Goal: Information Seeking & Learning: Learn about a topic

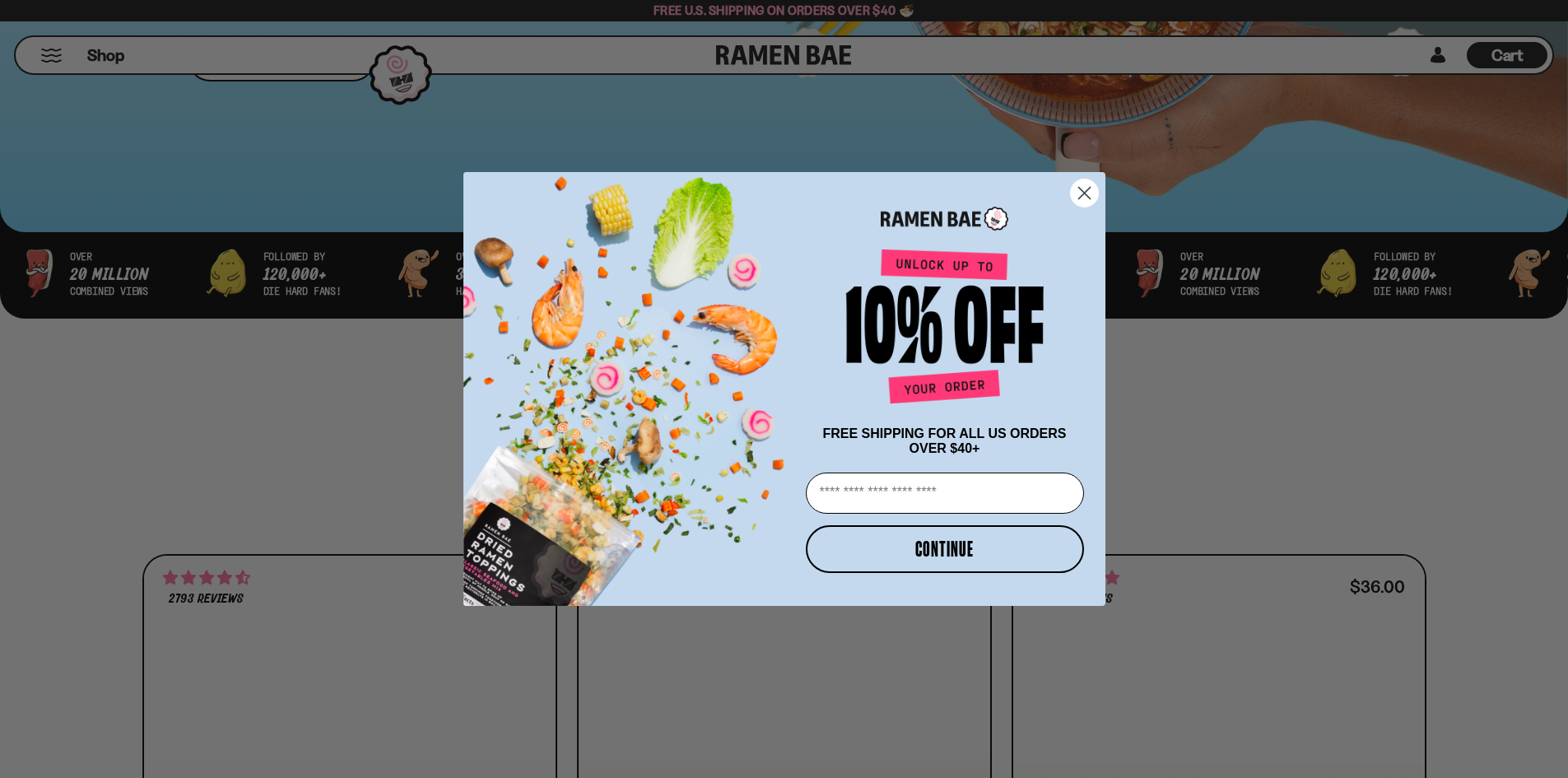
scroll to position [576, 0]
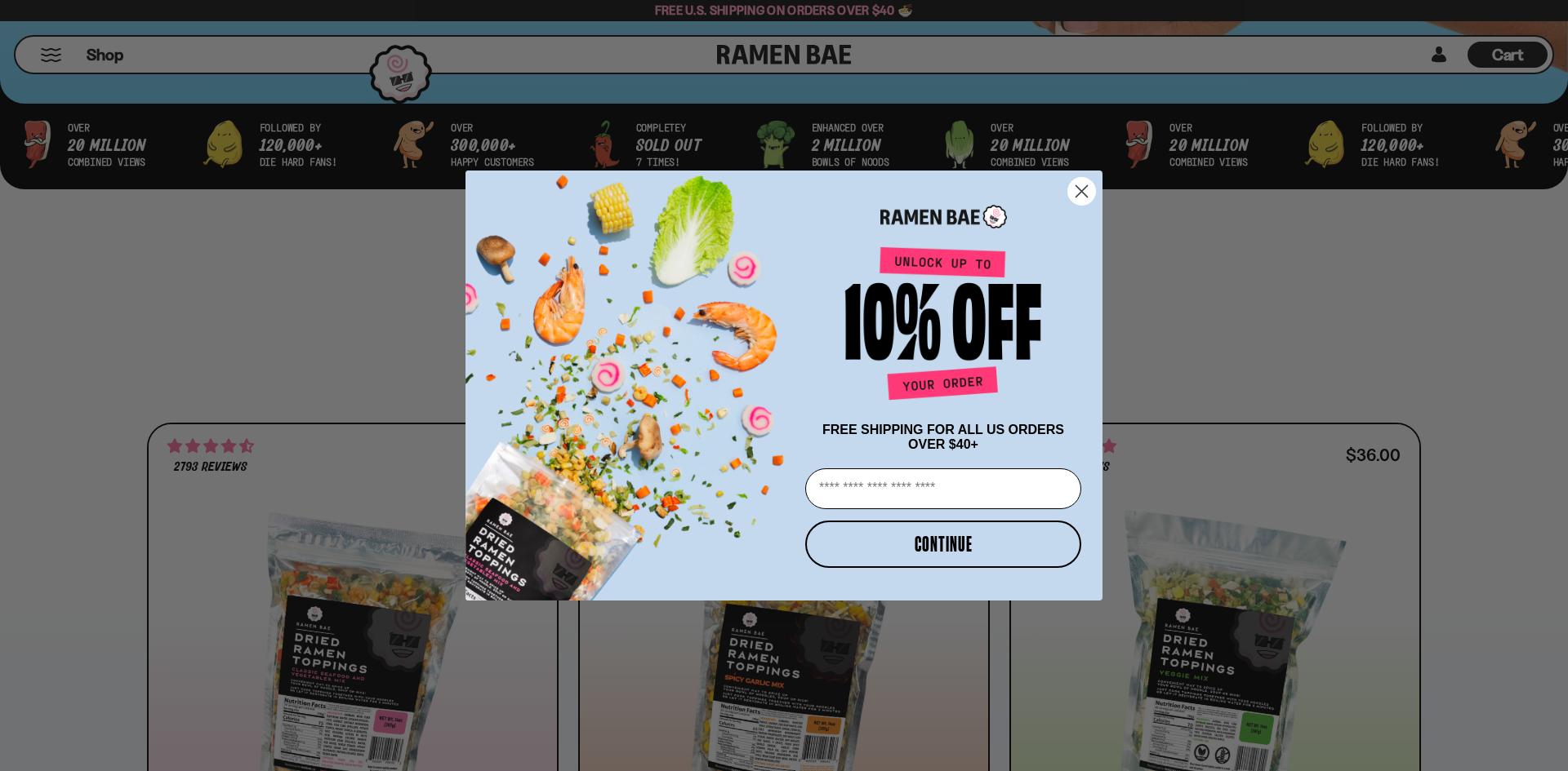
click at [1077, 184] on circle "Close dialog" at bounding box center [1081, 191] width 27 height 27
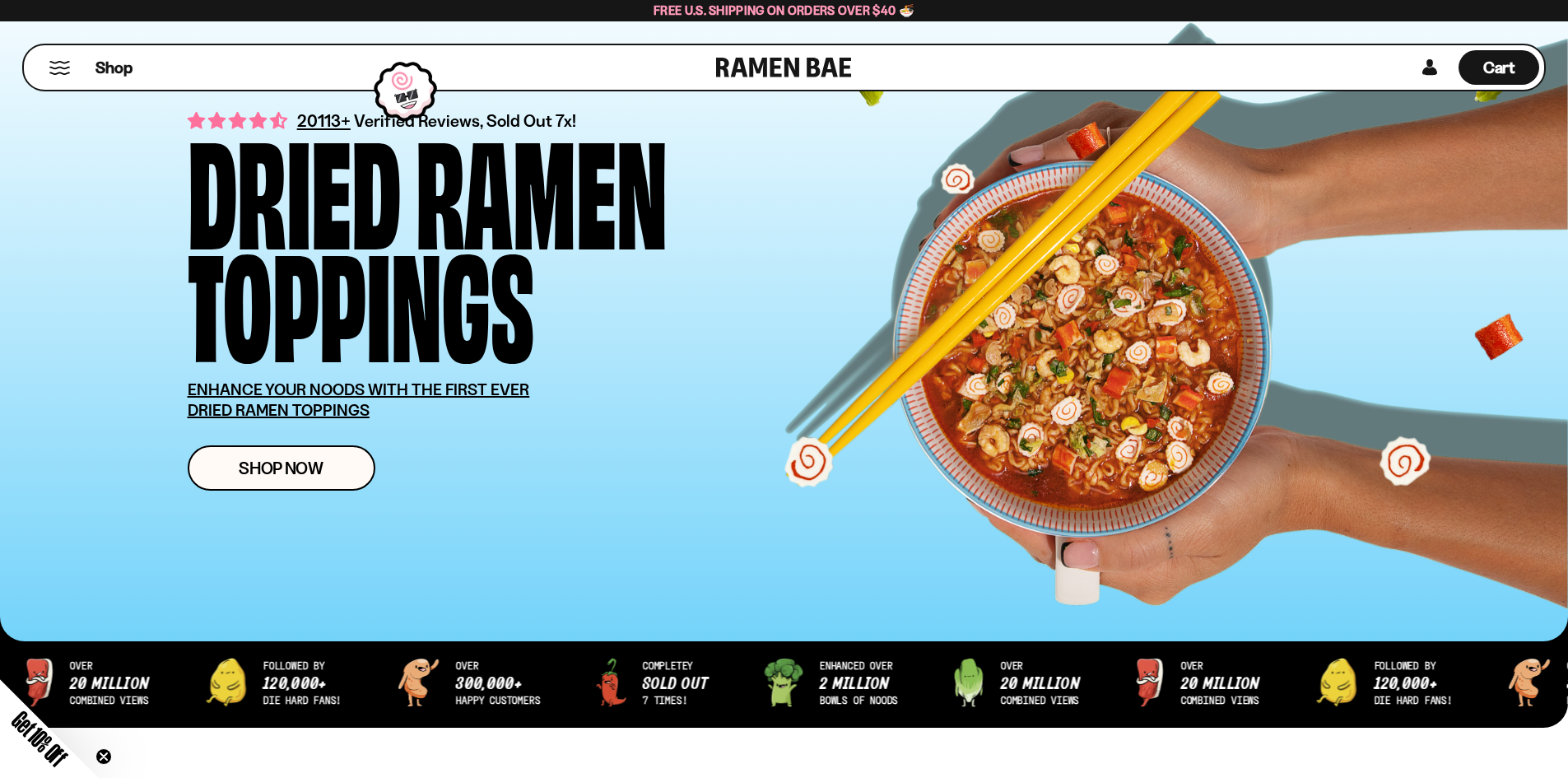
scroll to position [0, 0]
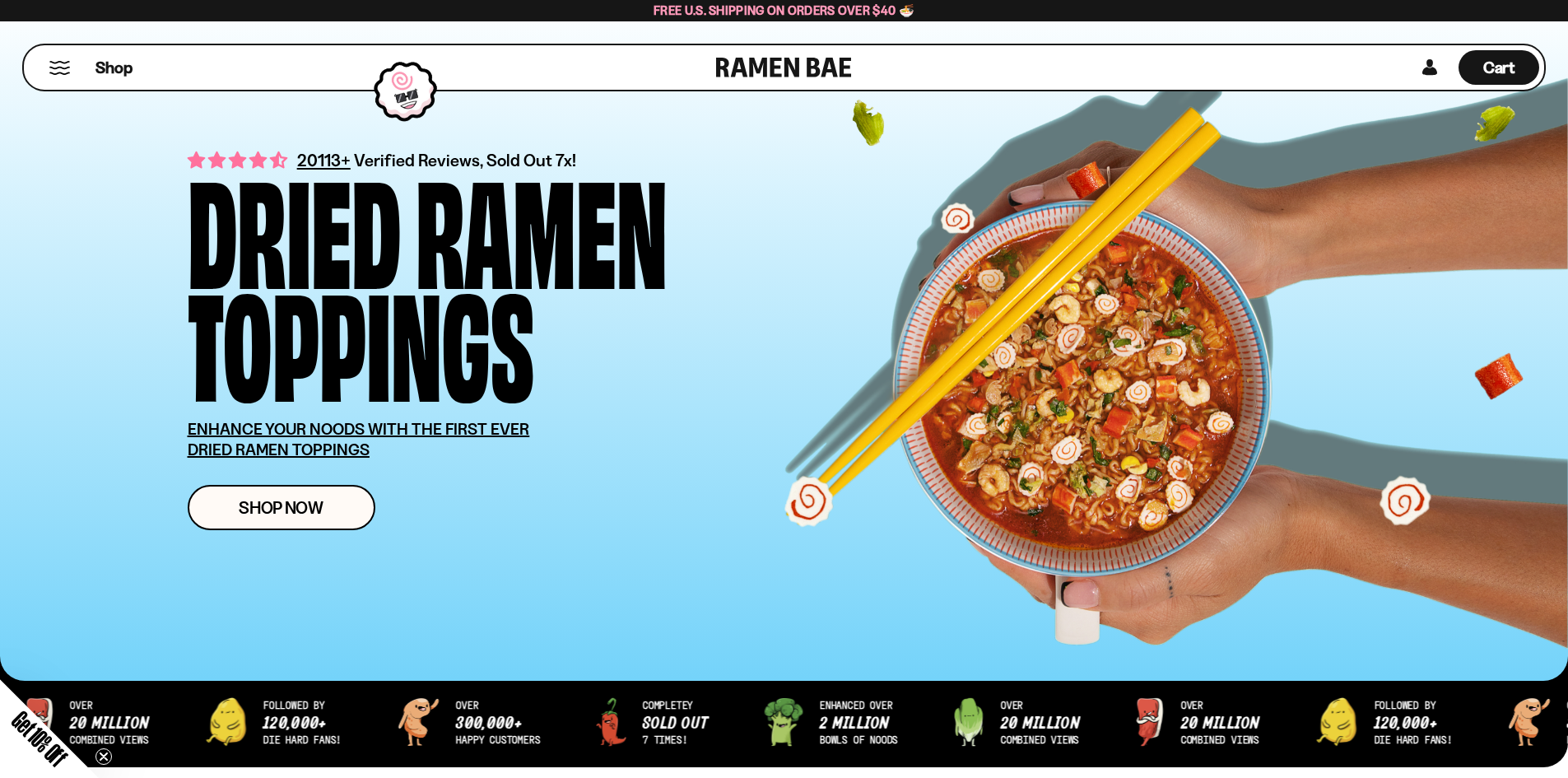
click at [52, 63] on button "Mobile Menu Trigger" at bounding box center [60, 67] width 22 height 14
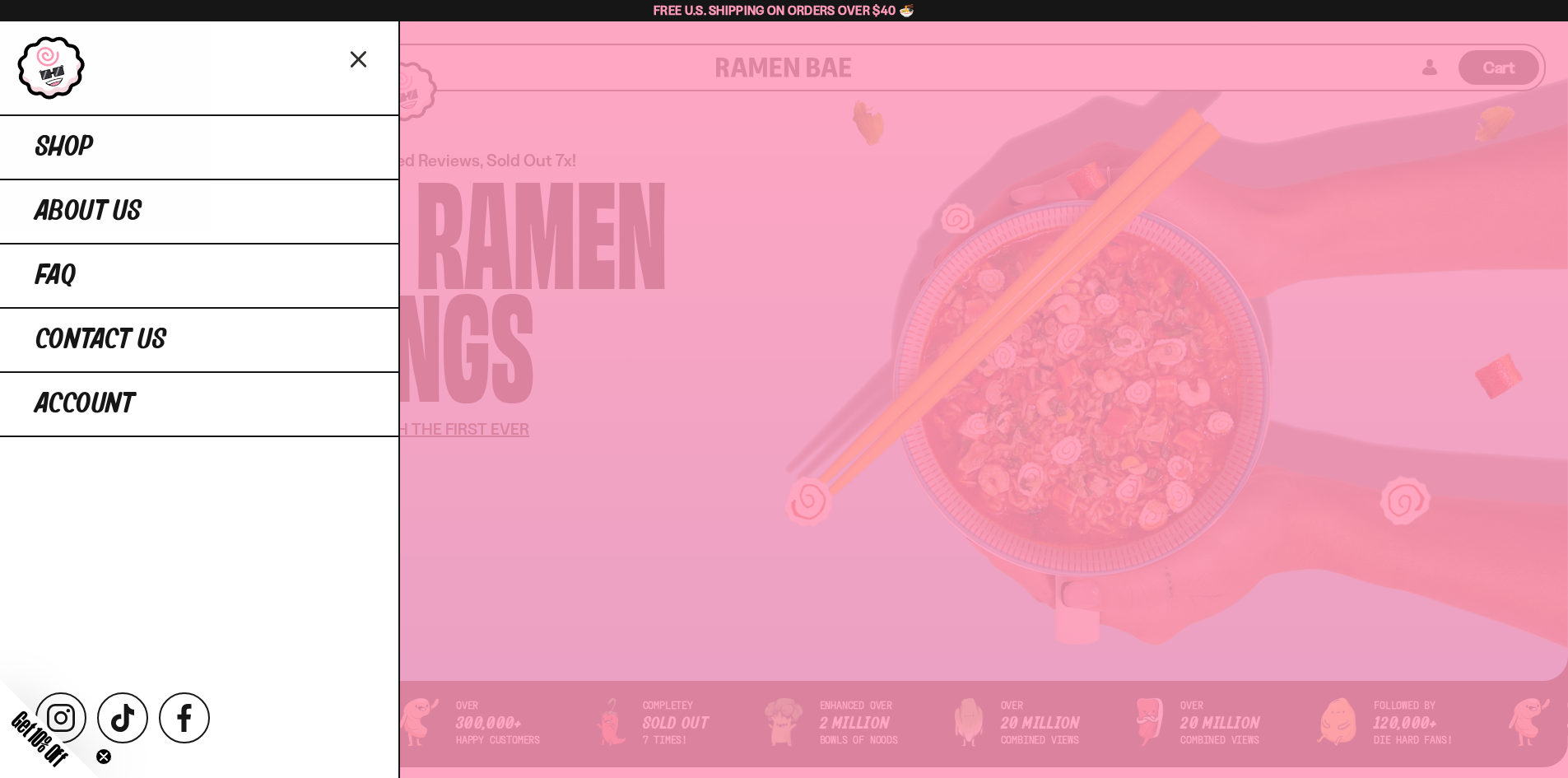
click at [364, 58] on icon "Close menu" at bounding box center [359, 59] width 29 height 32
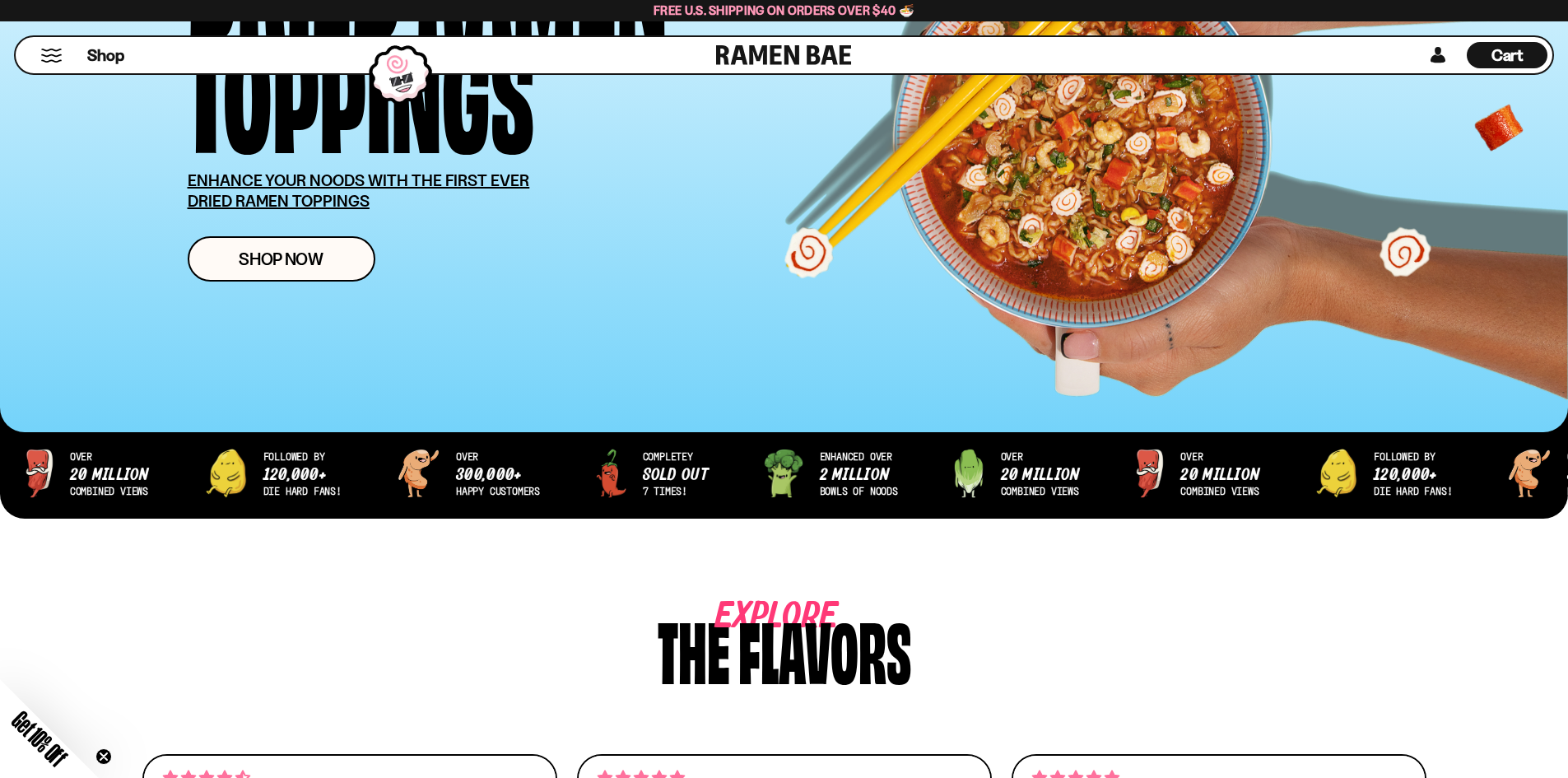
scroll to position [247, 0]
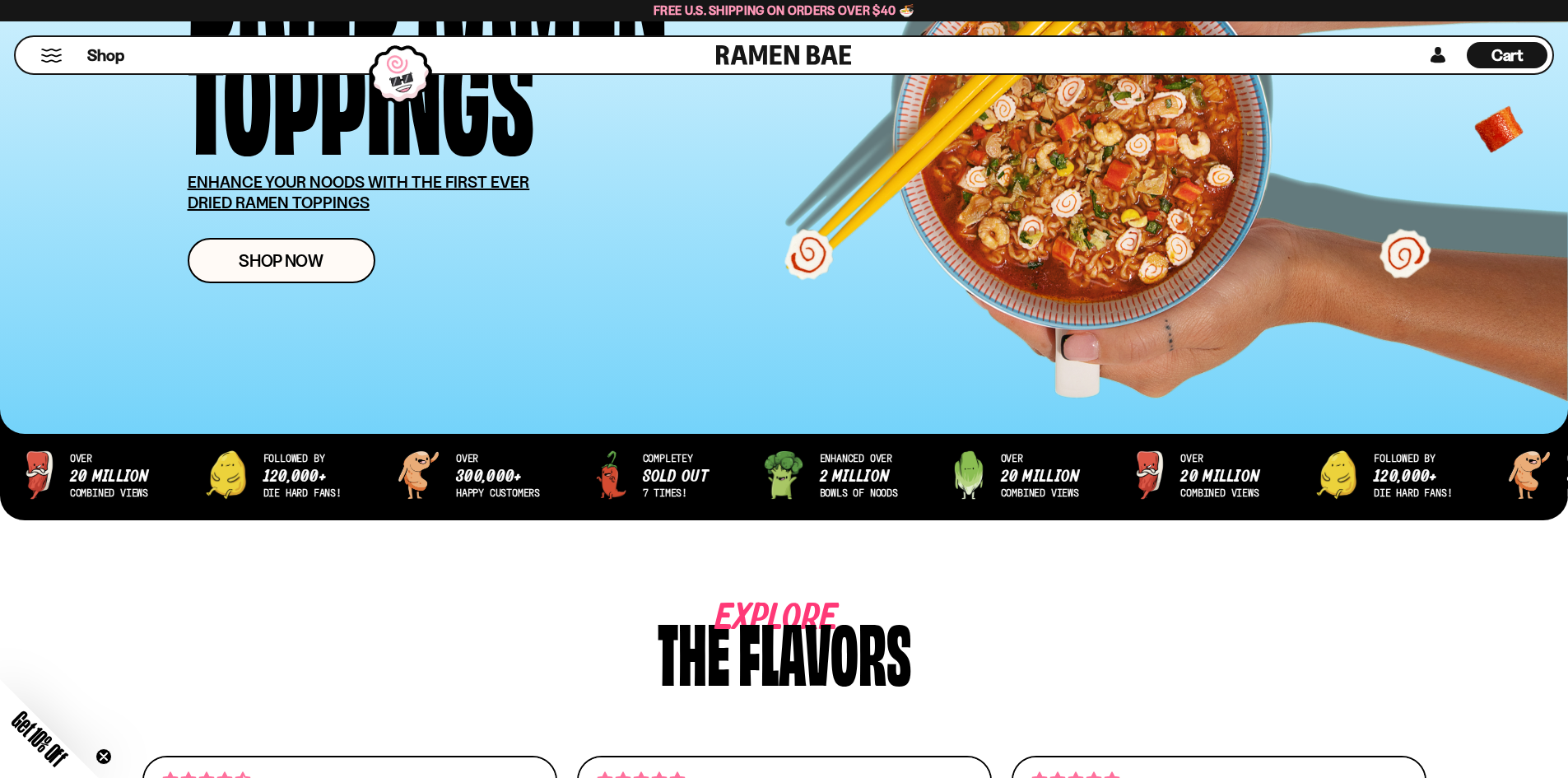
click at [47, 56] on button "Mobile Menu Trigger" at bounding box center [51, 56] width 22 height 14
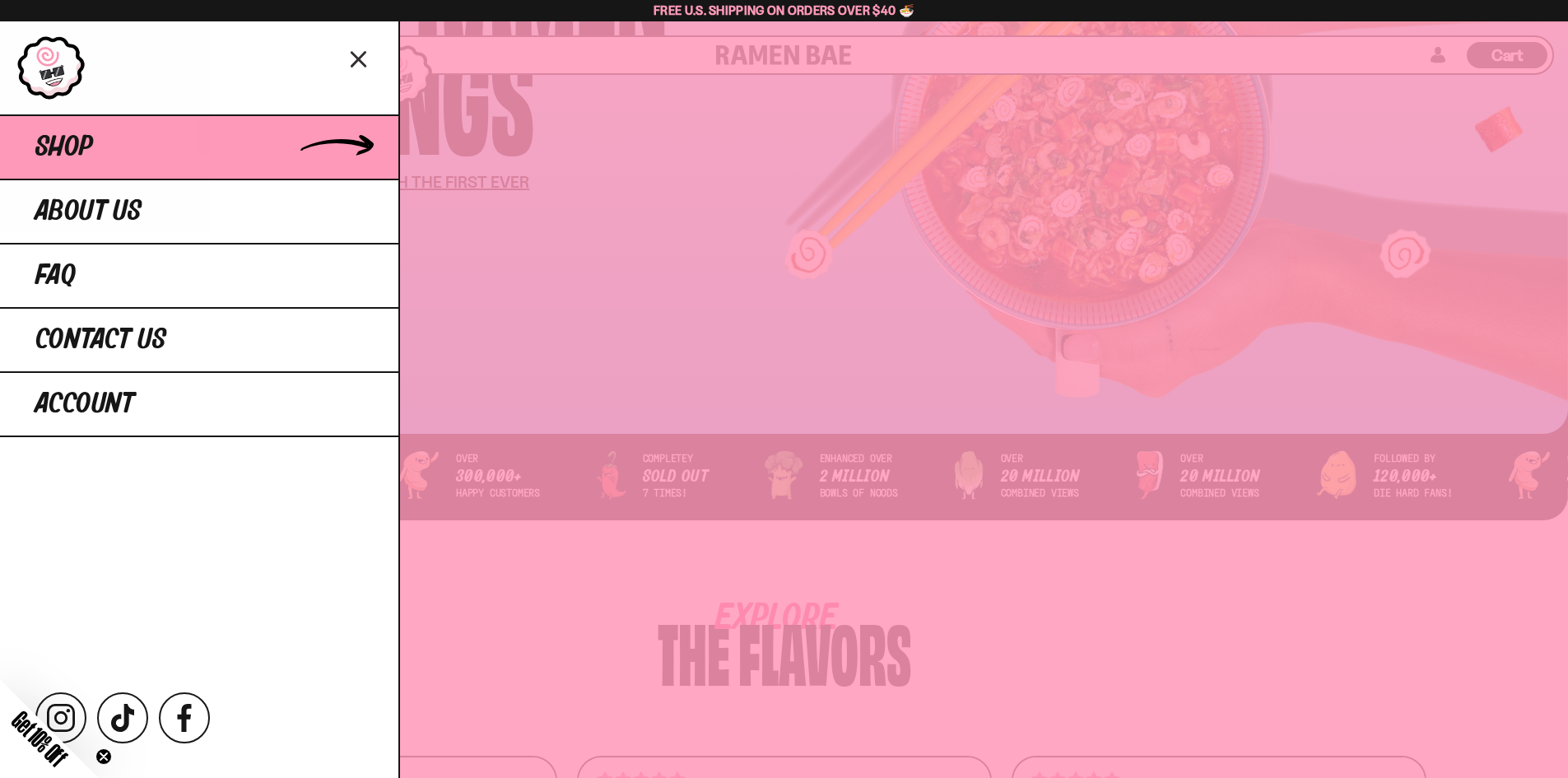
click at [162, 132] on link "Shop" at bounding box center [199, 146] width 399 height 64
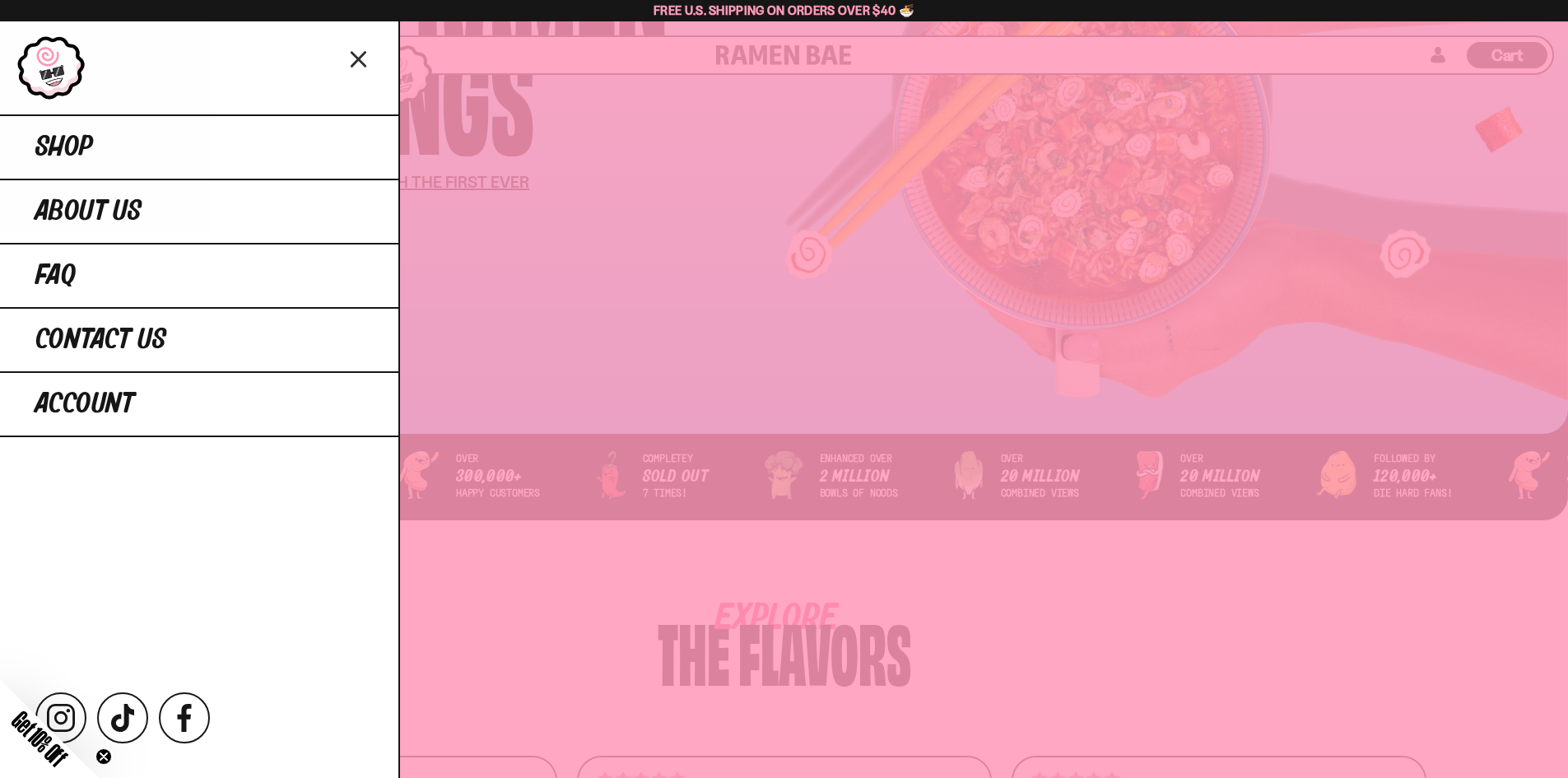
click at [358, 50] on icon "Close menu" at bounding box center [359, 59] width 29 height 32
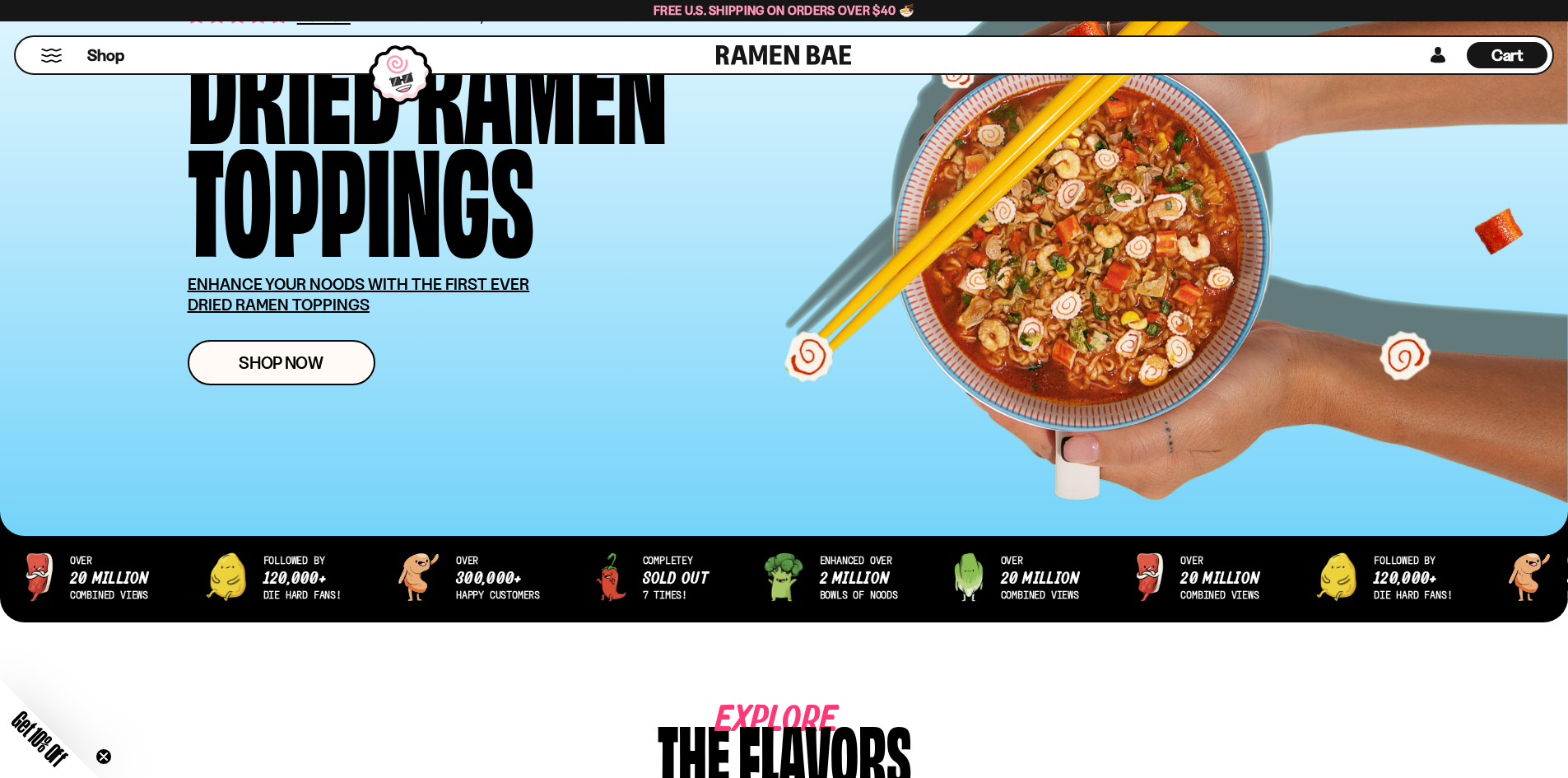
scroll to position [0, 0]
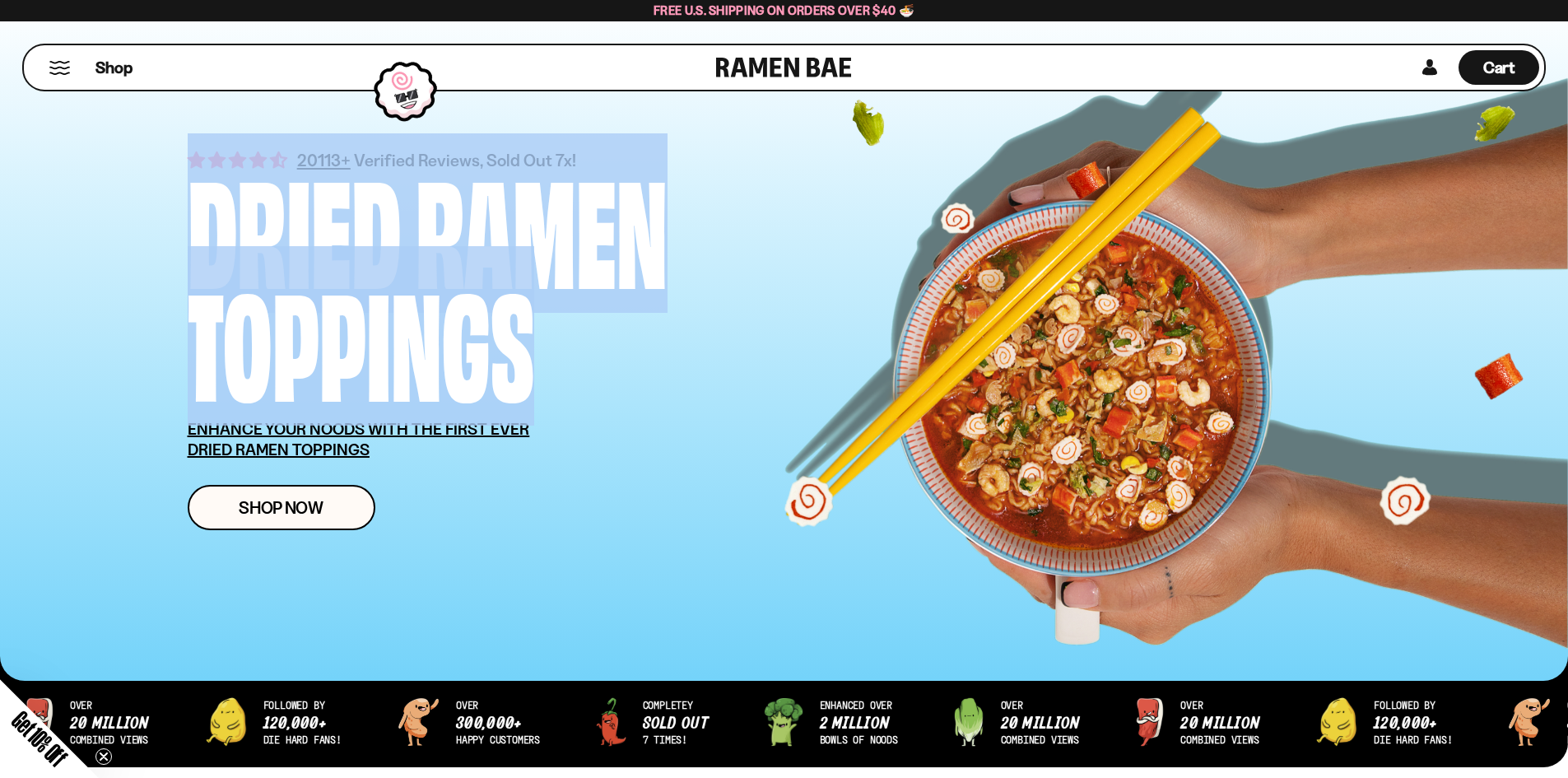
drag, startPoint x: 843, startPoint y: 114, endPoint x: 1169, endPoint y: 424, distance: 449.9
click at [1174, 426] on div "20113+ Verified Reviews, Sold Out 7x! Dried Ramen Toppings ENHANCE YOUR NOODS W…" at bounding box center [784, 338] width 1292 height 685
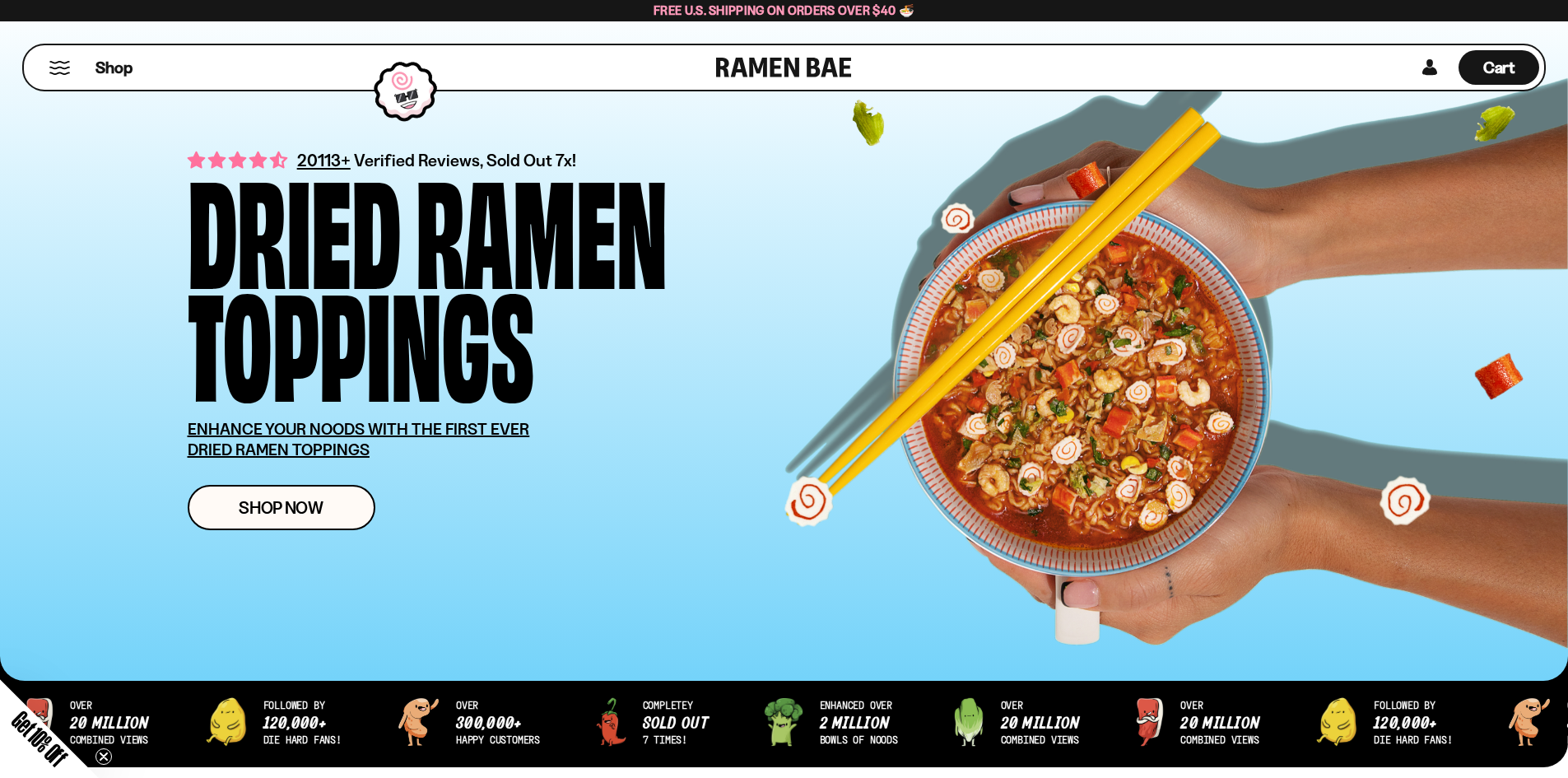
click at [788, 355] on div "Dried Ramen Toppings" at bounding box center [517, 282] width 659 height 225
click at [60, 73] on button "Mobile Menu Trigger" at bounding box center [60, 67] width 22 height 14
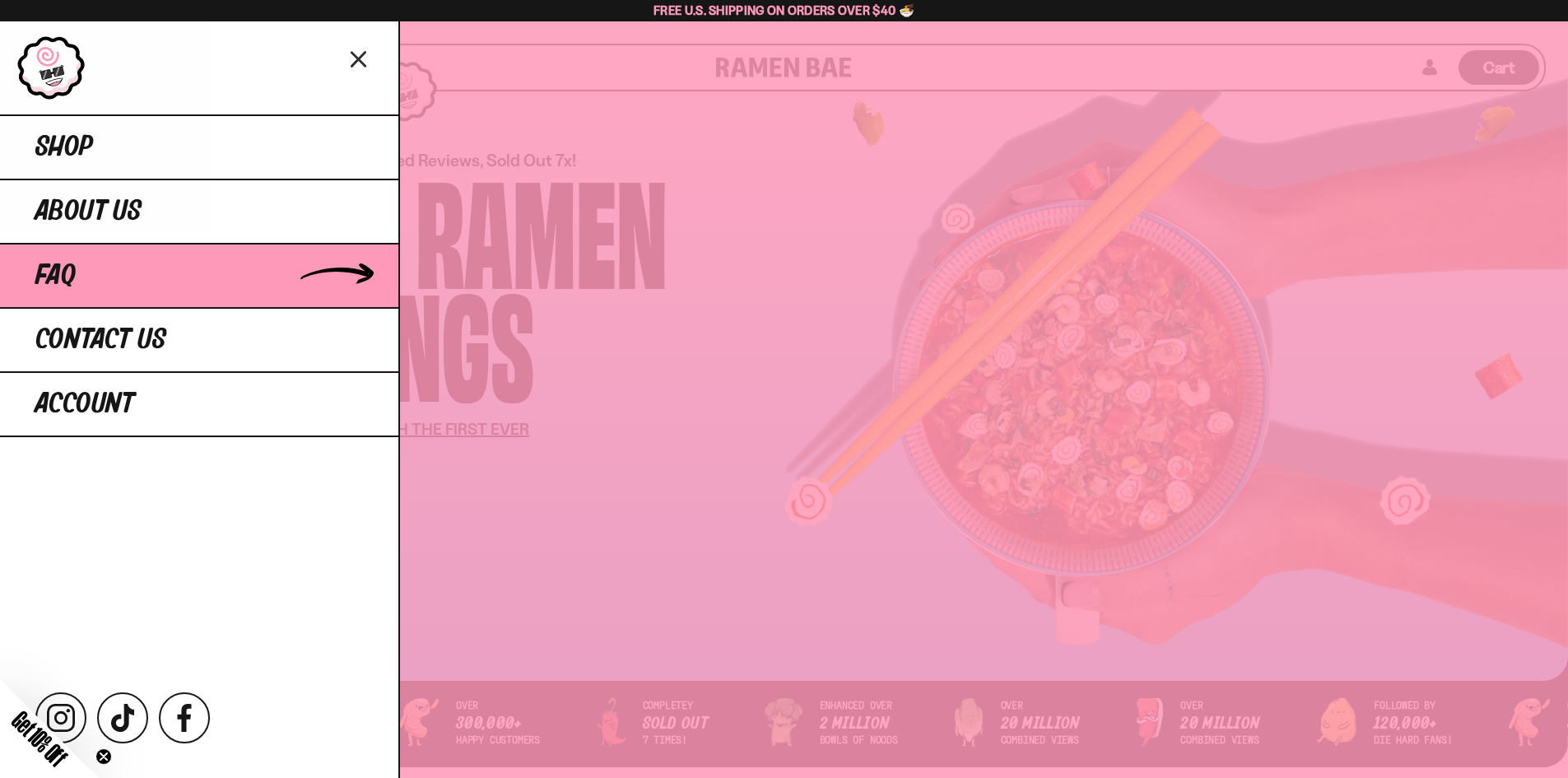
click at [93, 277] on link "FAQ" at bounding box center [199, 275] width 399 height 64
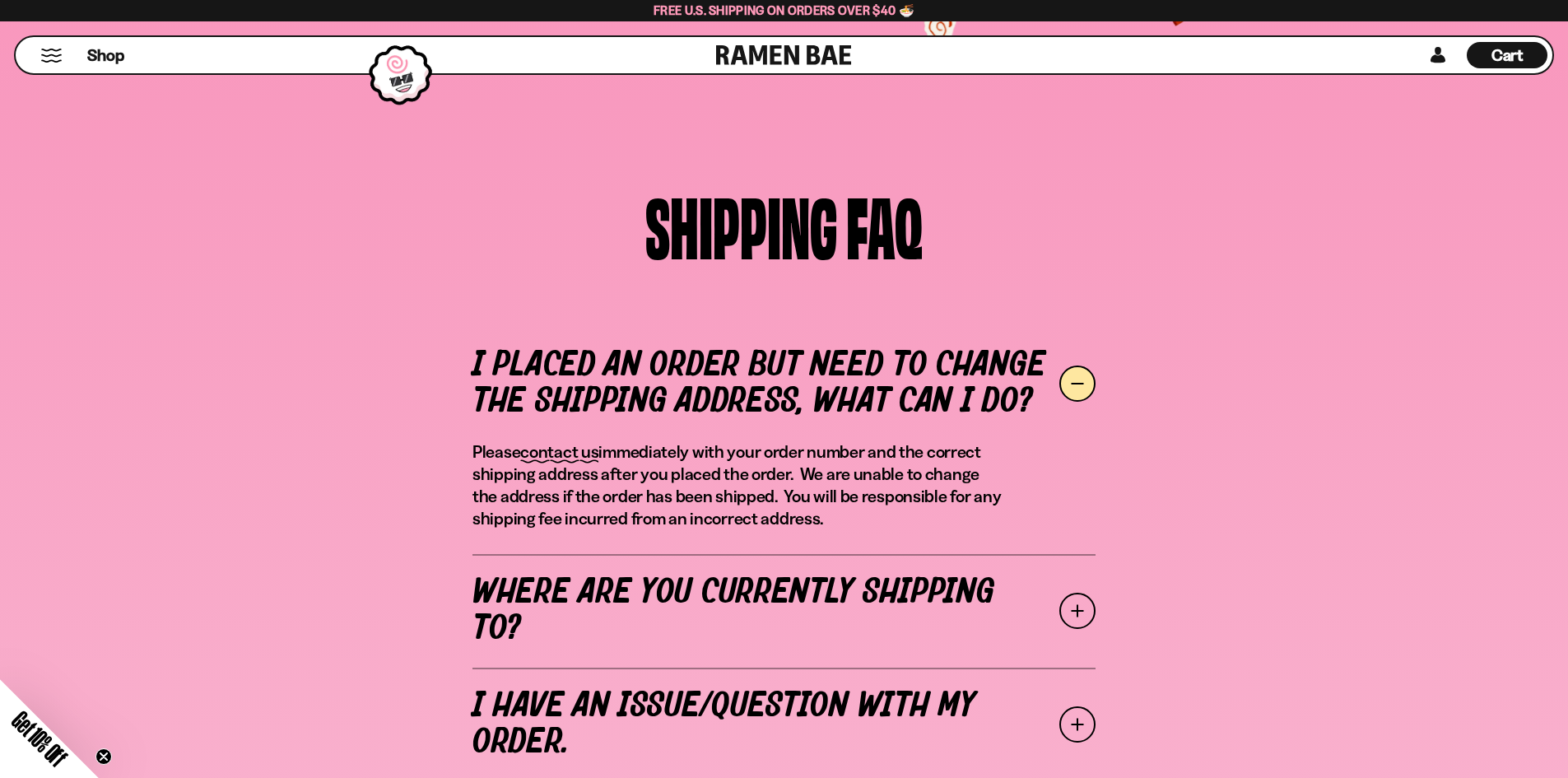
scroll to position [330, 0]
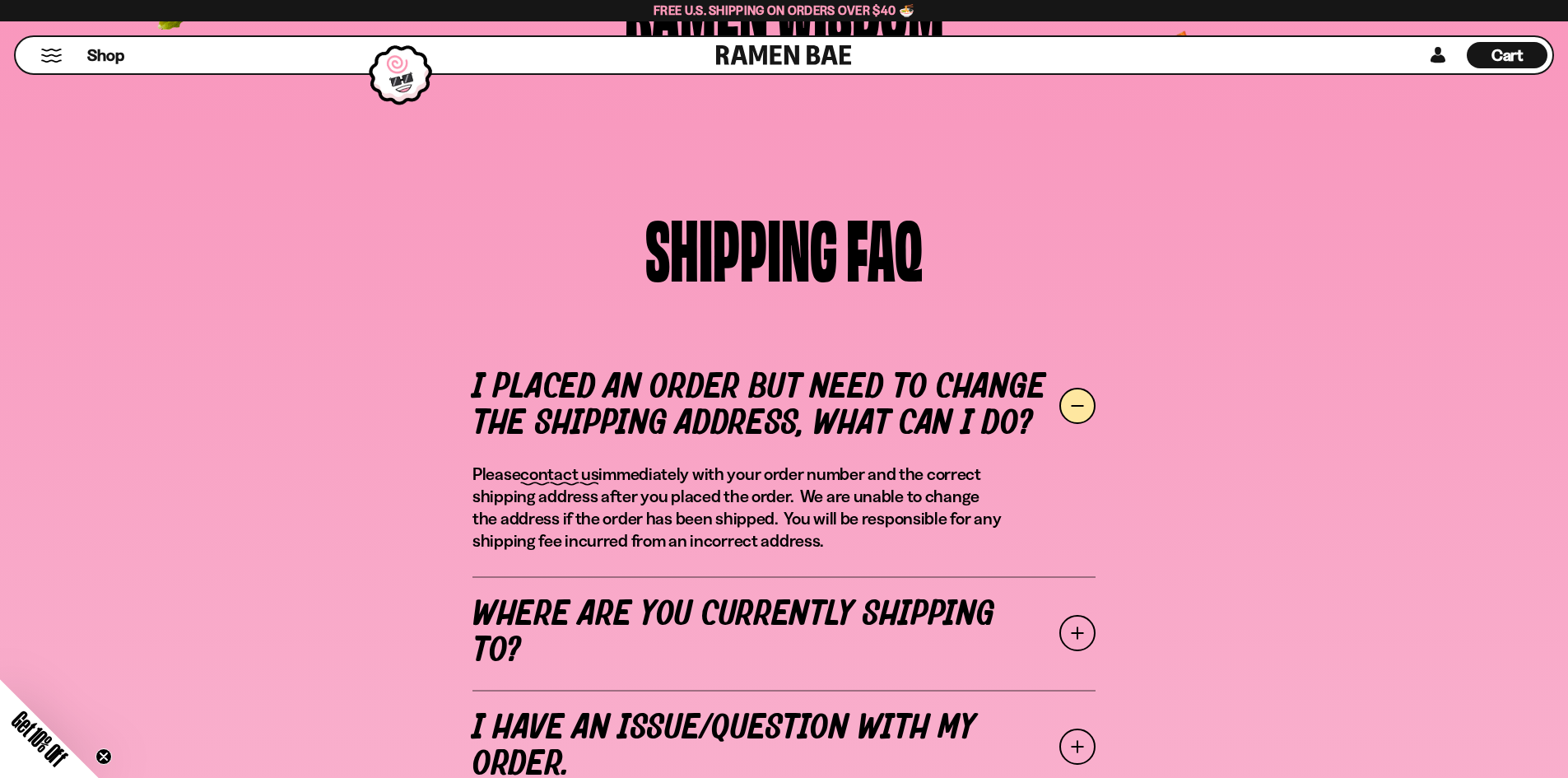
click at [1073, 417] on span at bounding box center [1077, 406] width 36 height 36
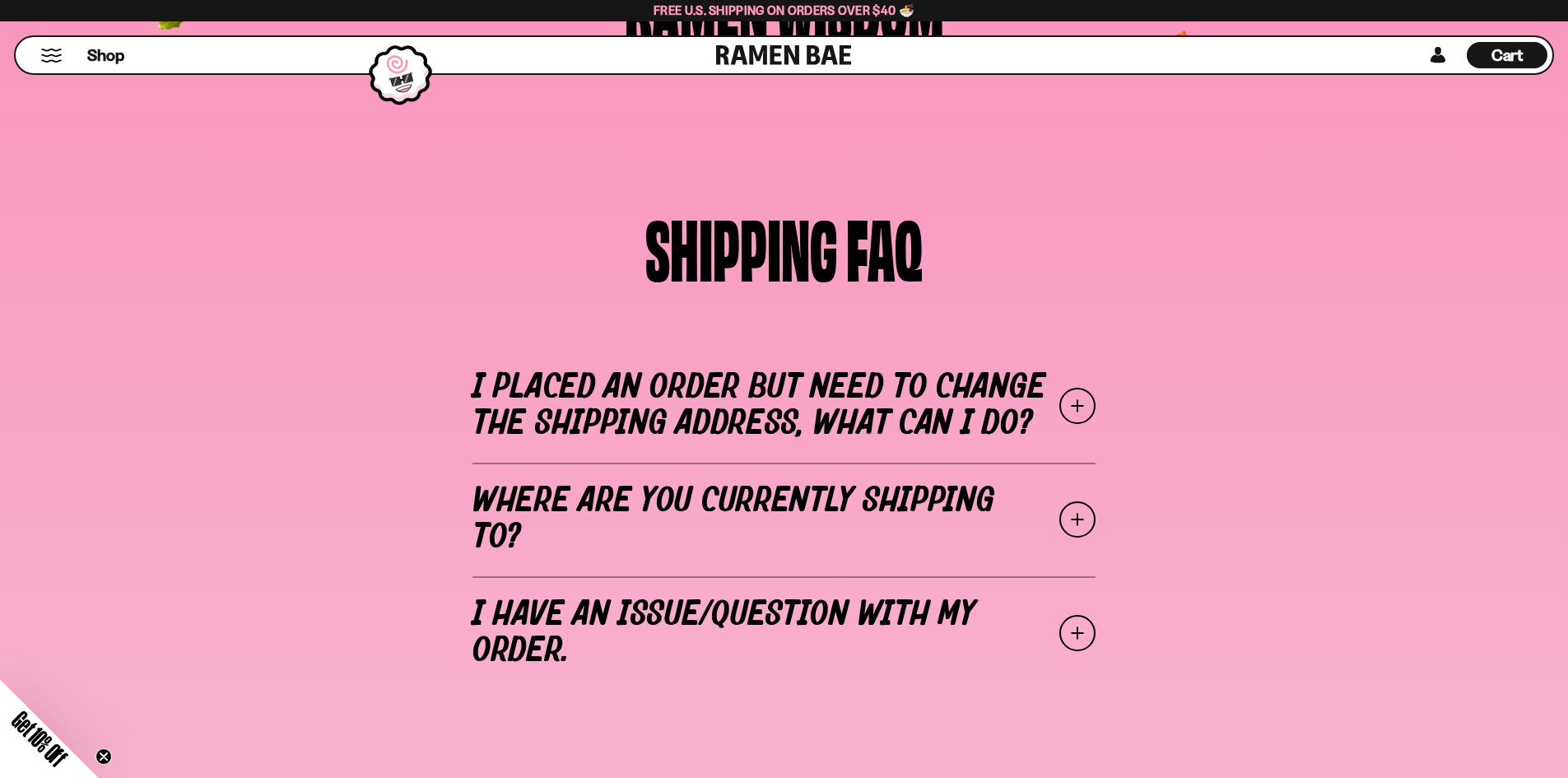
click at [1074, 421] on span at bounding box center [1077, 406] width 36 height 36
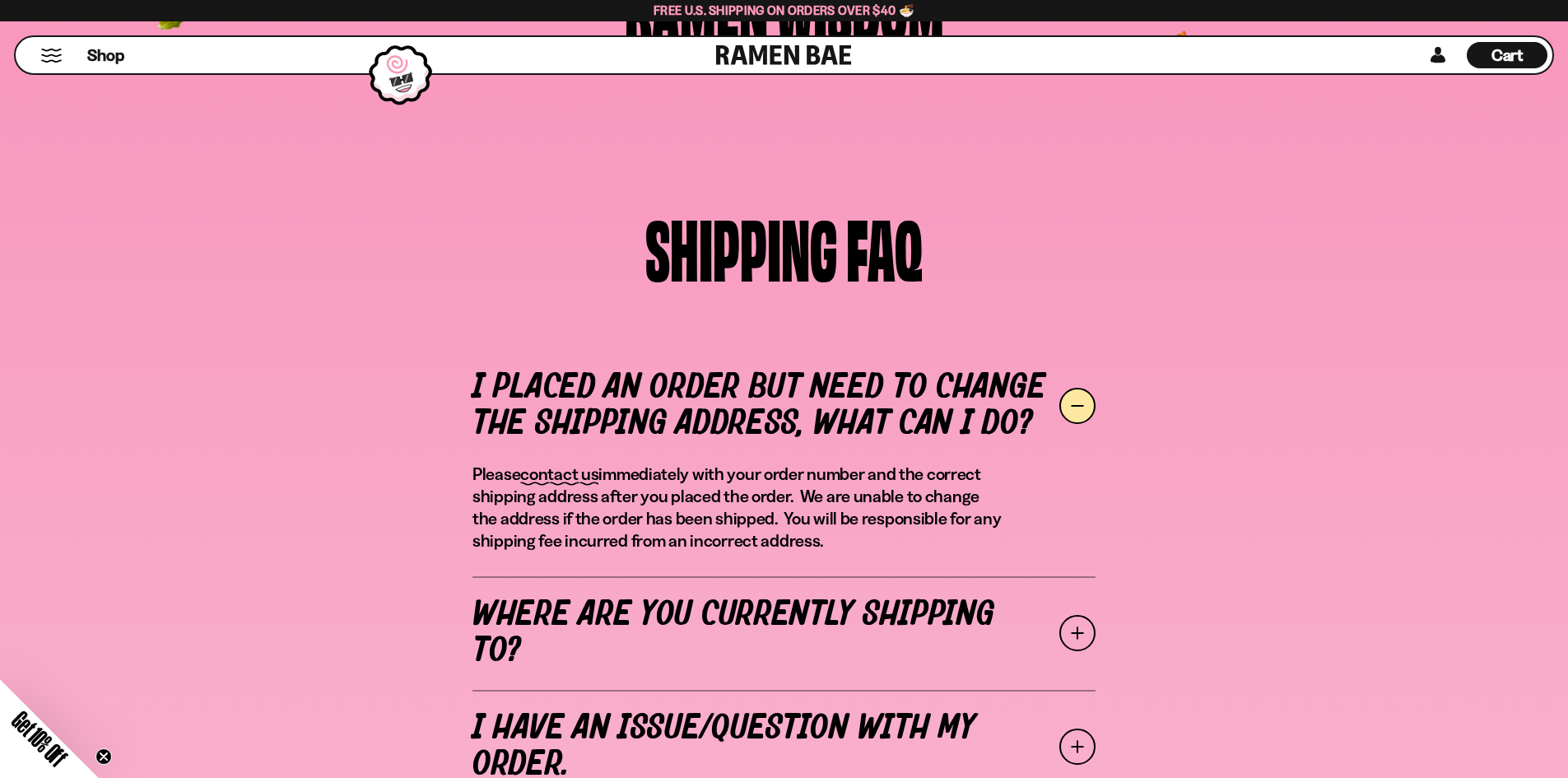
click at [103, 760] on circle "Close teaser" at bounding box center [104, 758] width 15 height 15
click at [1080, 395] on span at bounding box center [1077, 406] width 36 height 36
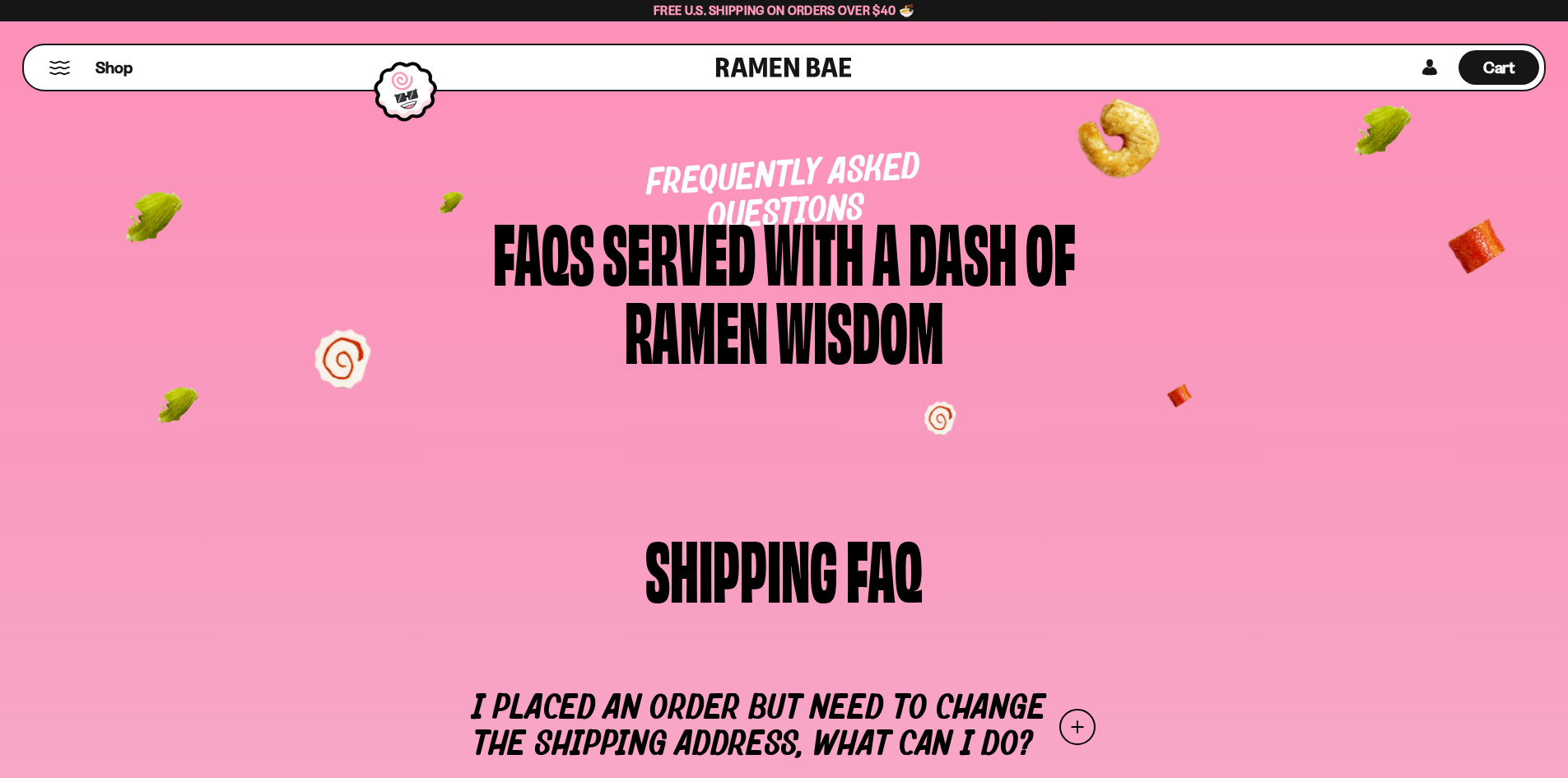
scroll to position [0, 0]
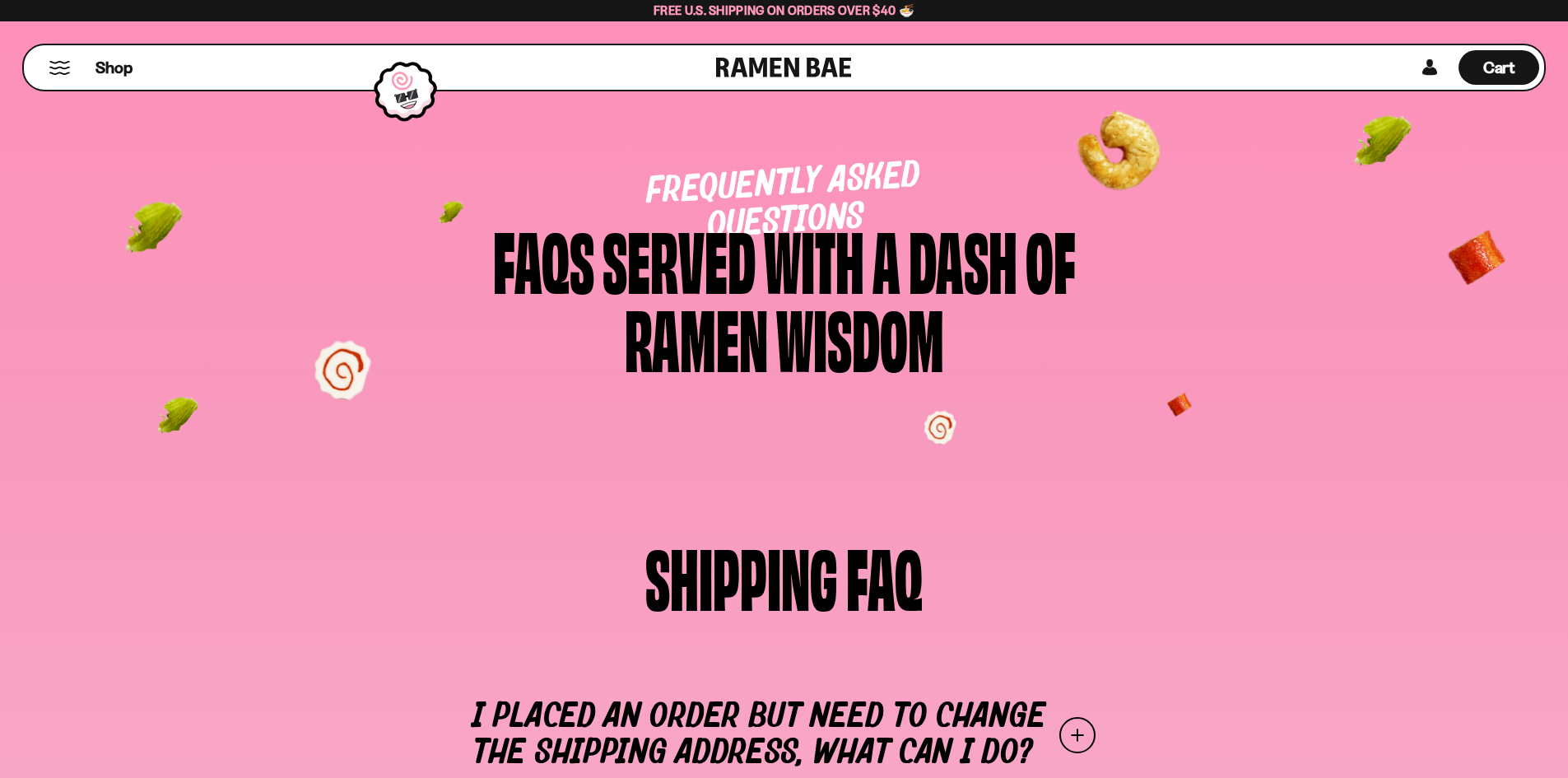
click at [58, 64] on button "Mobile Menu Trigger" at bounding box center [60, 67] width 22 height 14
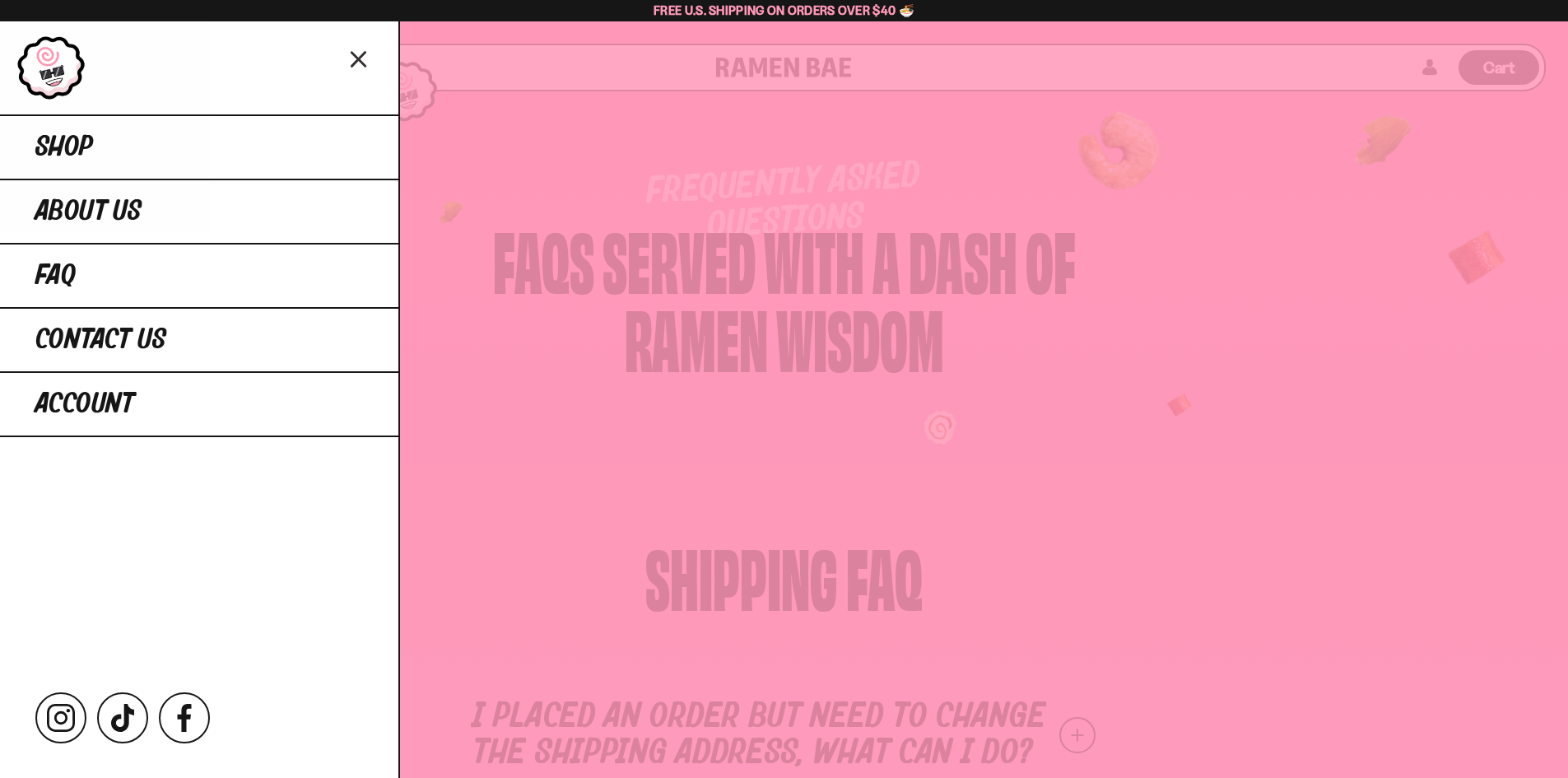
click at [358, 53] on icon "Close menu" at bounding box center [359, 59] width 29 height 32
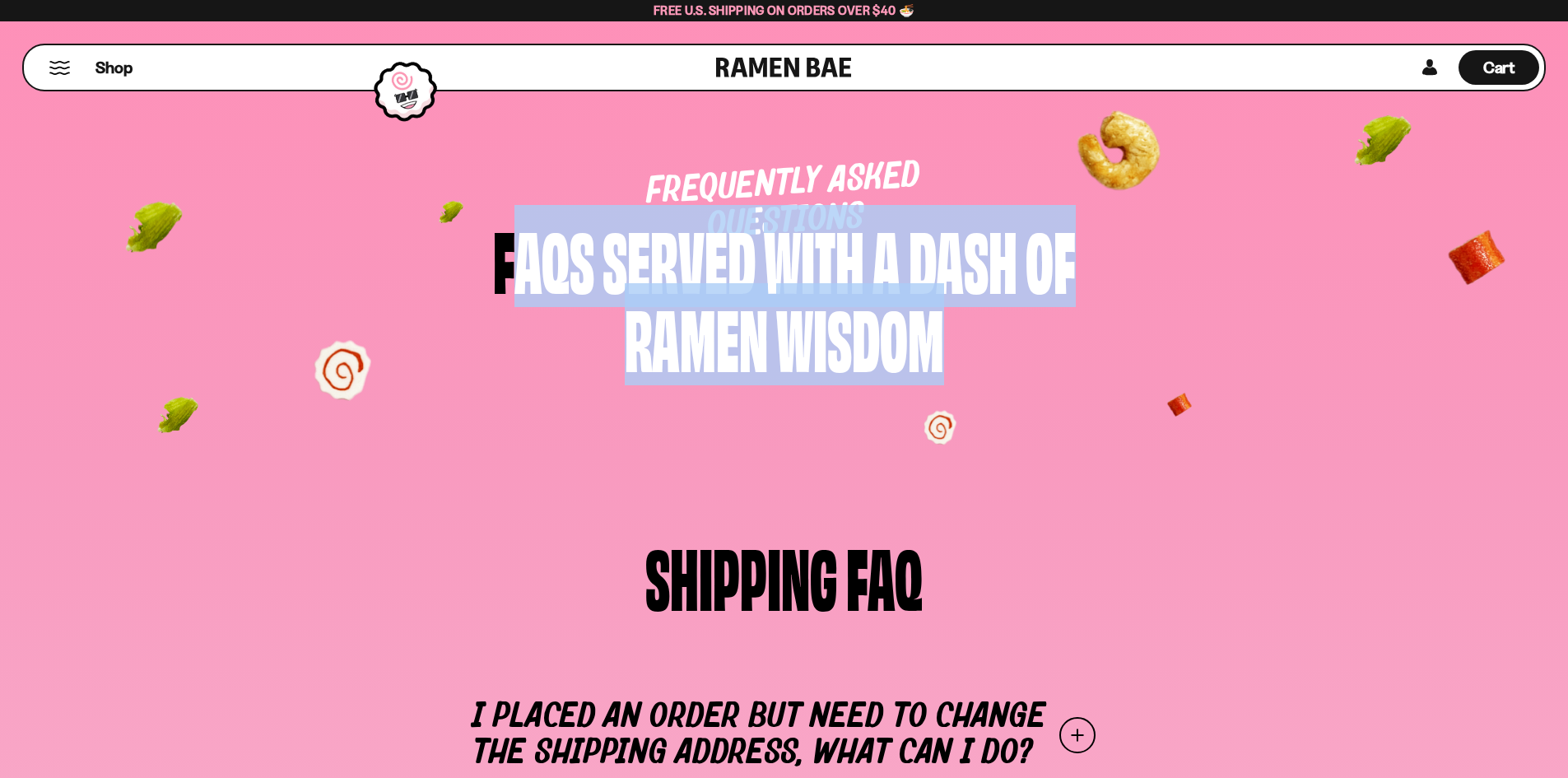
drag, startPoint x: 502, startPoint y: 267, endPoint x: 1002, endPoint y: 326, distance: 503.5
click at [1002, 326] on div "FAQs Served with a Dash of Ramen Wisdom" at bounding box center [784, 297] width 619 height 156
click at [943, 339] on div "Wisdom" at bounding box center [860, 336] width 168 height 79
